Goal: Task Accomplishment & Management: Manage account settings

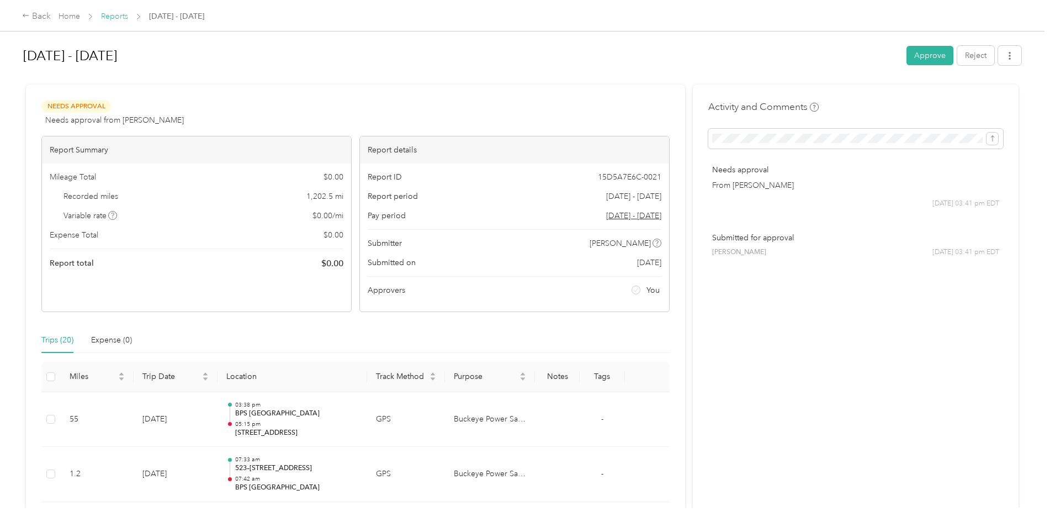
click at [112, 15] on link "Reports" at bounding box center [114, 16] width 27 height 9
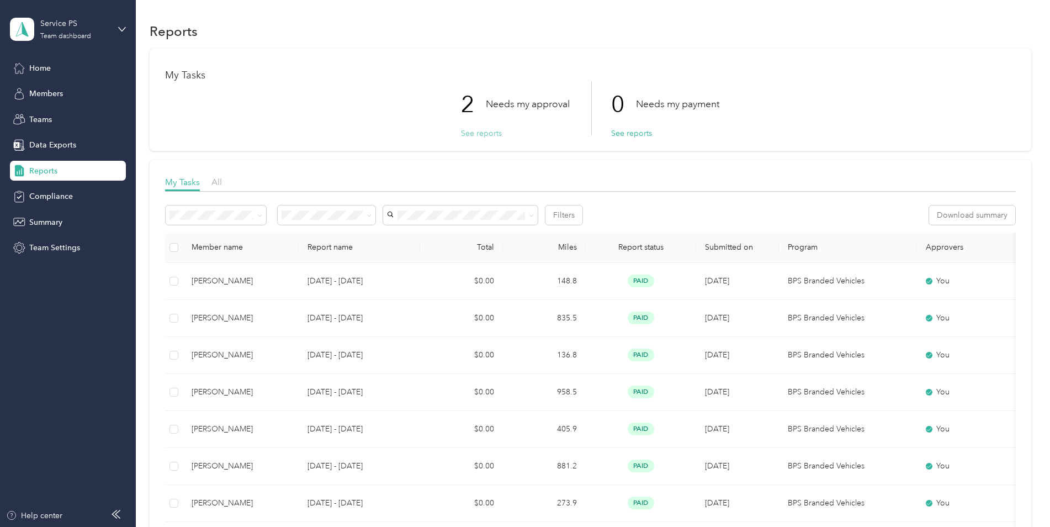
click at [490, 135] on button "See reports" at bounding box center [481, 134] width 41 height 12
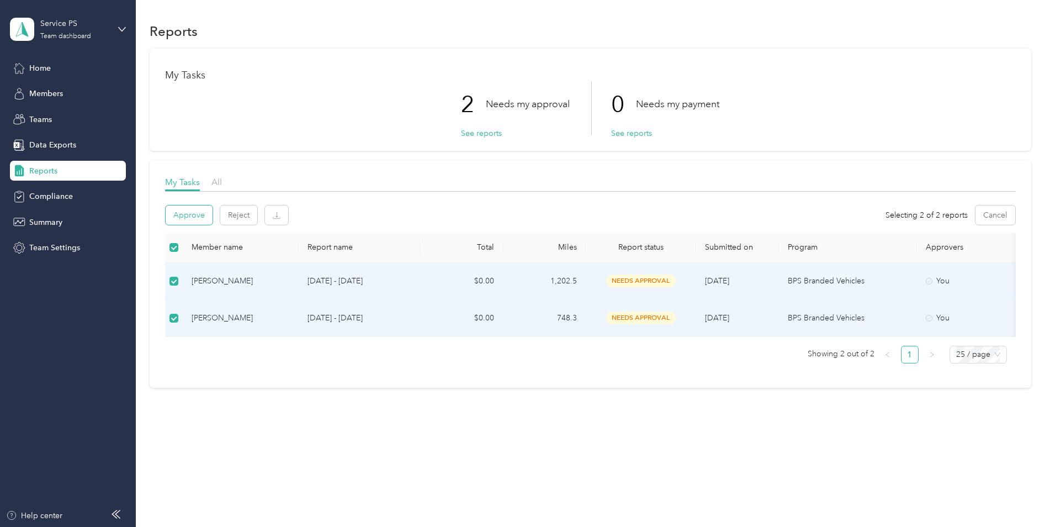
click at [192, 217] on button "Approve" at bounding box center [189, 214] width 47 height 19
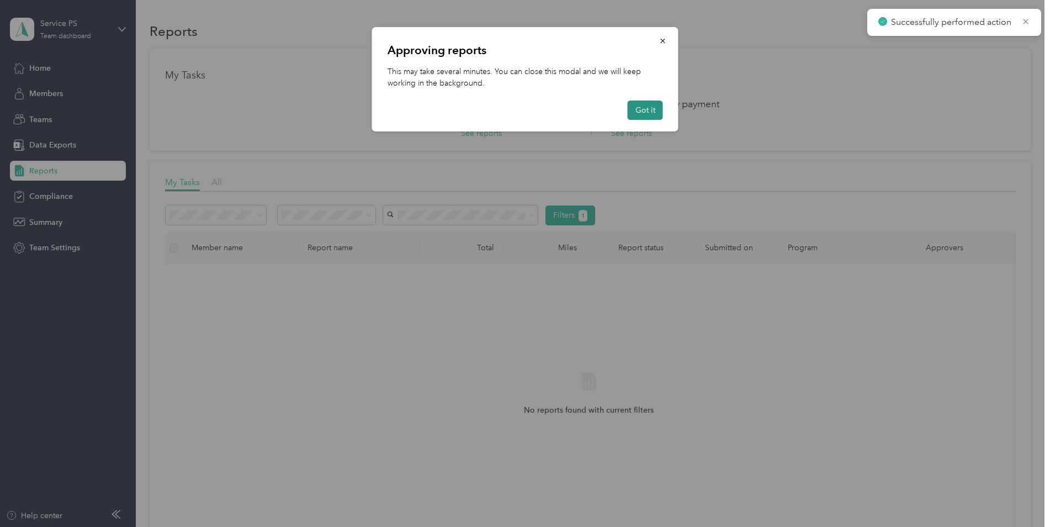
click at [651, 110] on button "Got it" at bounding box center [645, 109] width 35 height 19
